Goal: Information Seeking & Learning: Learn about a topic

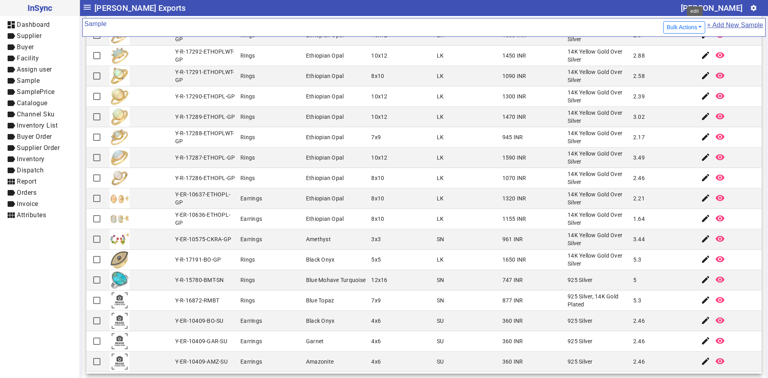
scroll to position [808, 0]
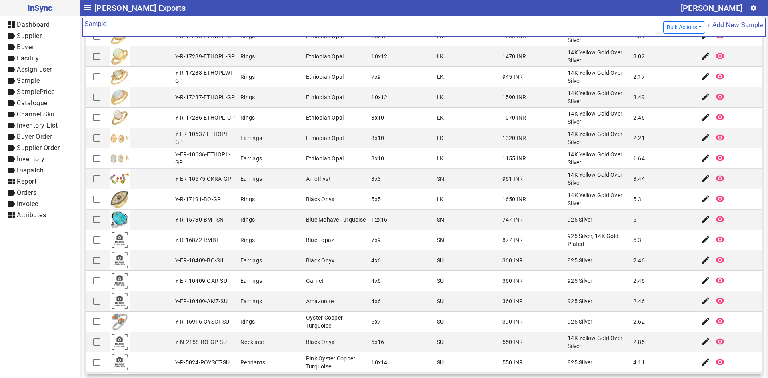
click at [329, 312] on mat-cell "Oyster Copper Turquoise" at bounding box center [337, 322] width 66 height 20
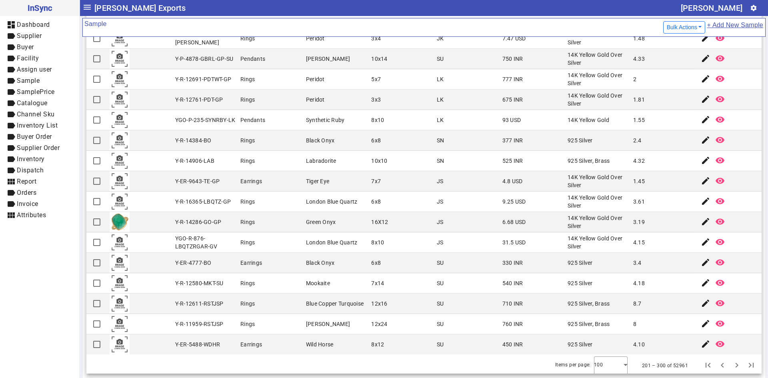
scroll to position [1707, 0]
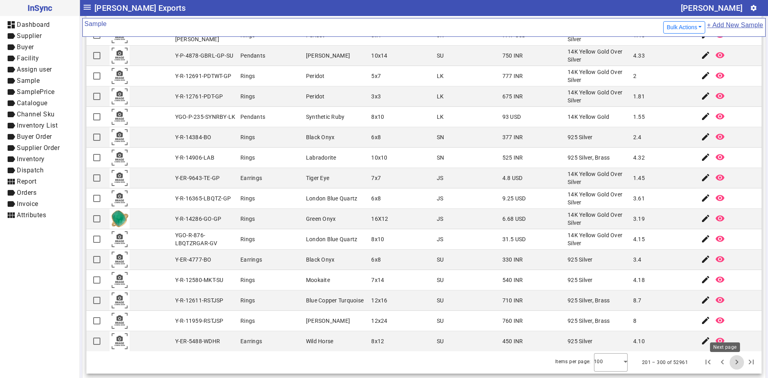
click at [727, 363] on span "Next page" at bounding box center [736, 362] width 19 height 19
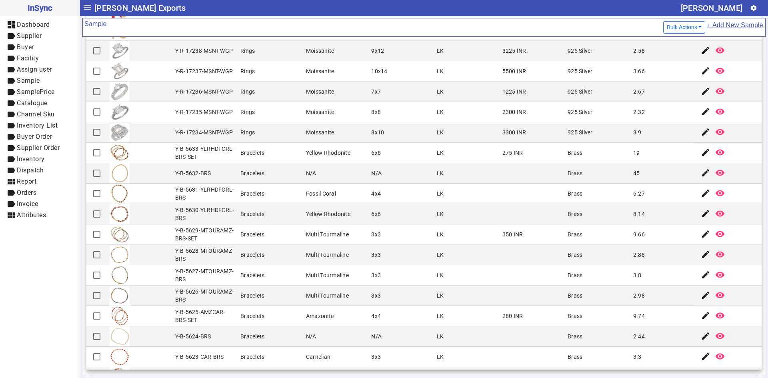
scroll to position [1711, 0]
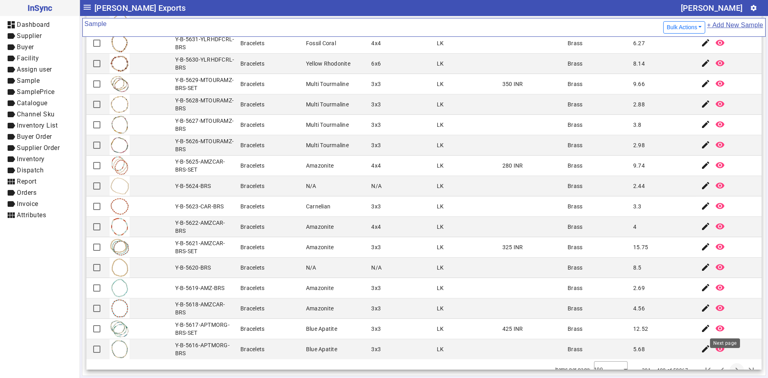
click at [727, 361] on span "Next page" at bounding box center [736, 370] width 19 height 19
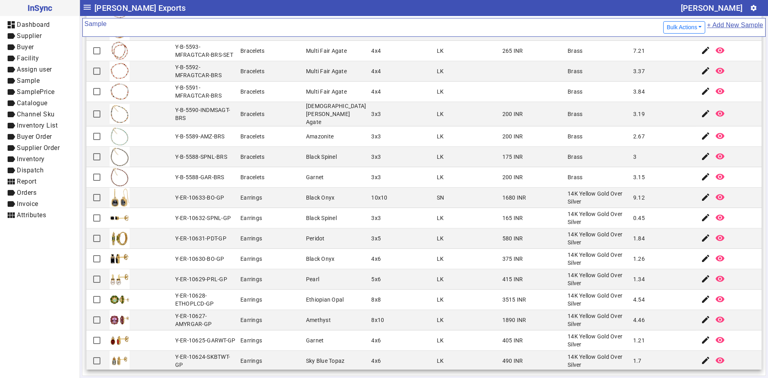
scroll to position [440, 0]
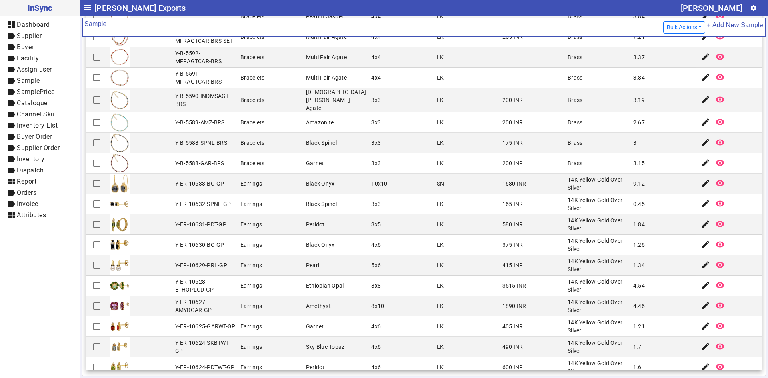
click at [393, 311] on mat-cell "8x10" at bounding box center [402, 306] width 66 height 20
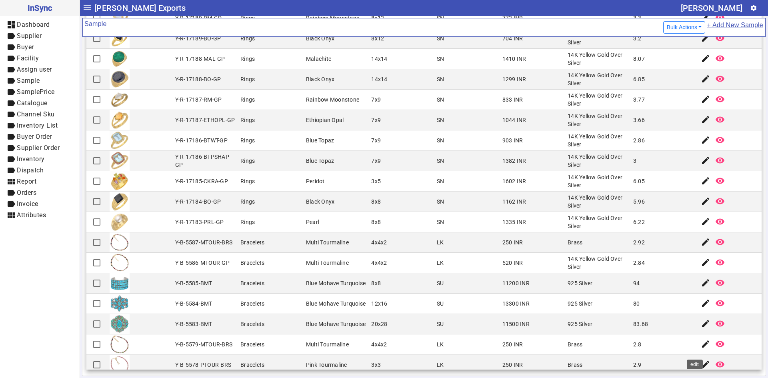
scroll to position [1711, 0]
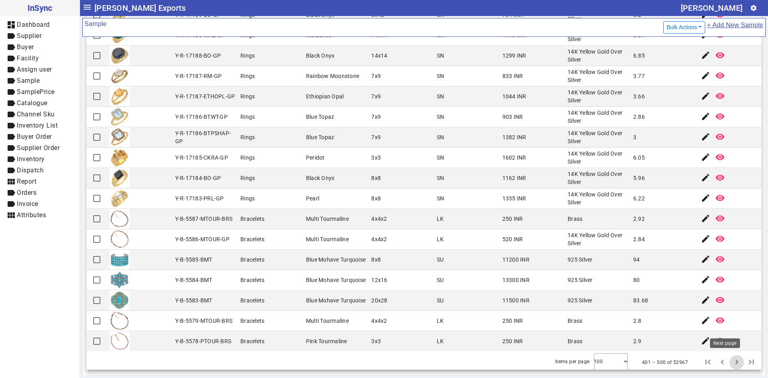
click at [727, 361] on span "Next page" at bounding box center [736, 362] width 19 height 19
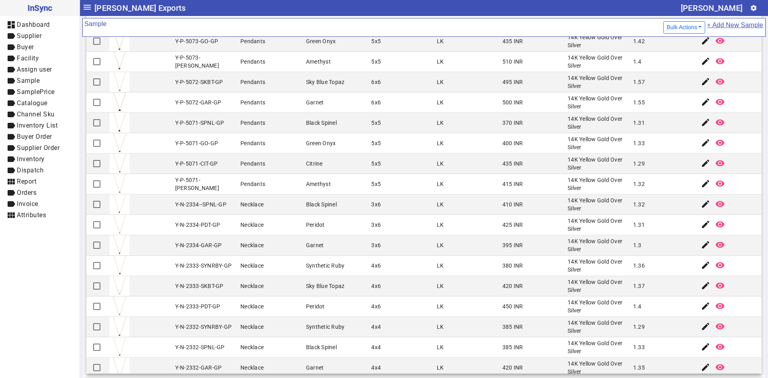
scroll to position [1707, 0]
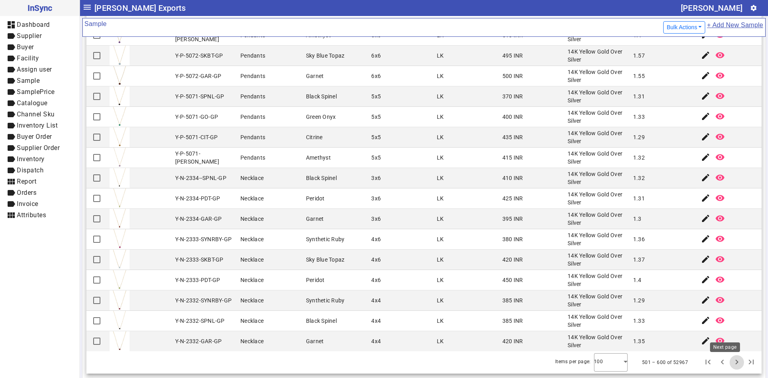
click at [727, 363] on span "Next page" at bounding box center [736, 362] width 19 height 19
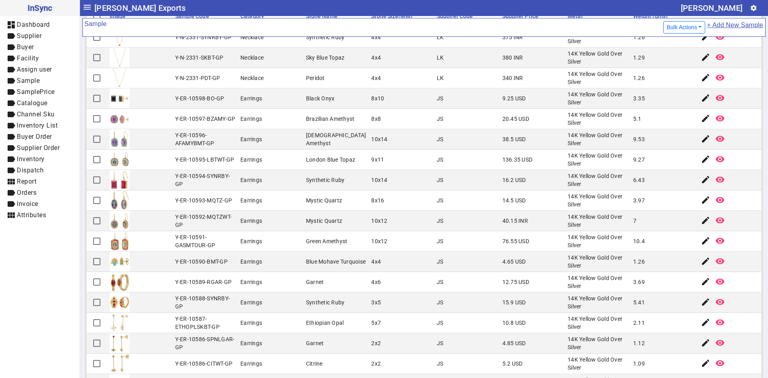
scroll to position [84, 0]
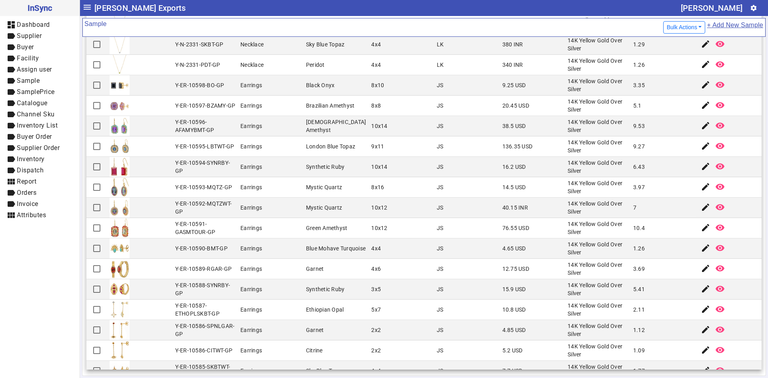
click at [500, 219] on mat-cell "76.55 USD" at bounding box center [533, 228] width 66 height 20
click at [462, 274] on mat-cell "JS" at bounding box center [468, 269] width 66 height 20
click at [401, 281] on mat-cell "3x5" at bounding box center [402, 289] width 66 height 20
